Goal: Information Seeking & Learning: Learn about a topic

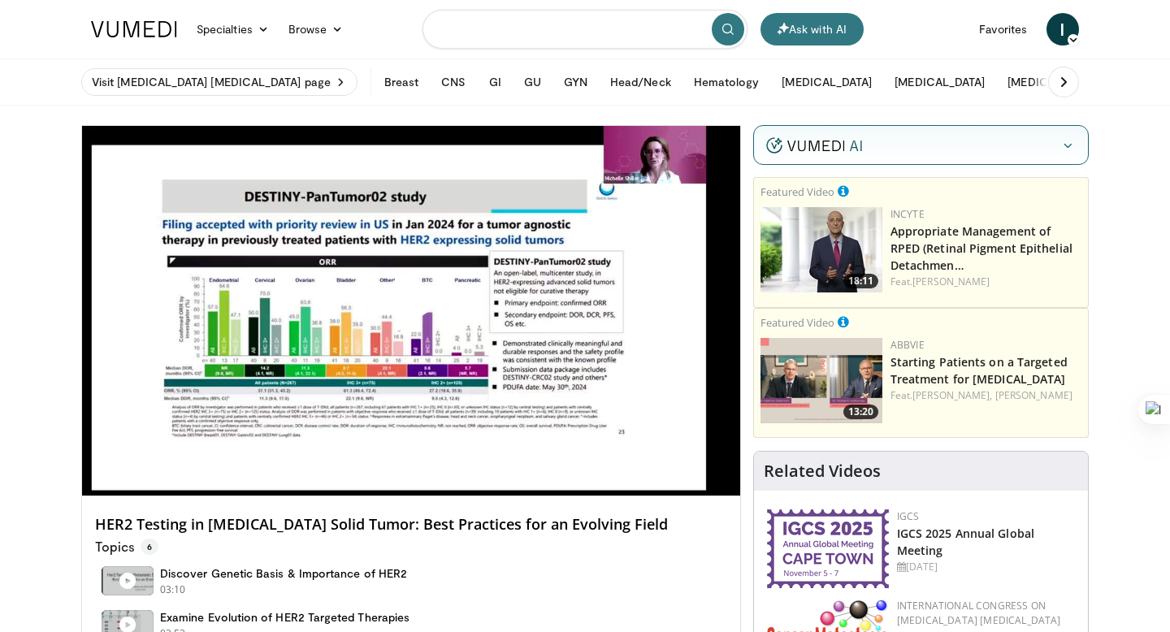
click at [509, 28] on input "Search topics, interventions" at bounding box center [585, 29] width 325 height 39
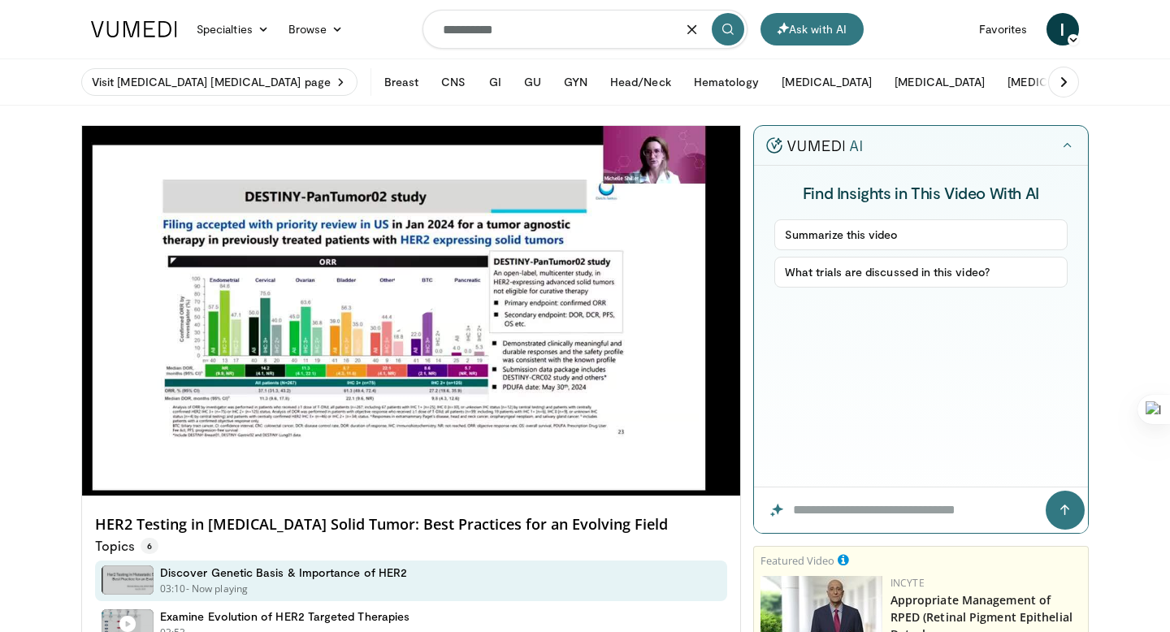
type input "**********"
